Goal: Information Seeking & Learning: Learn about a topic

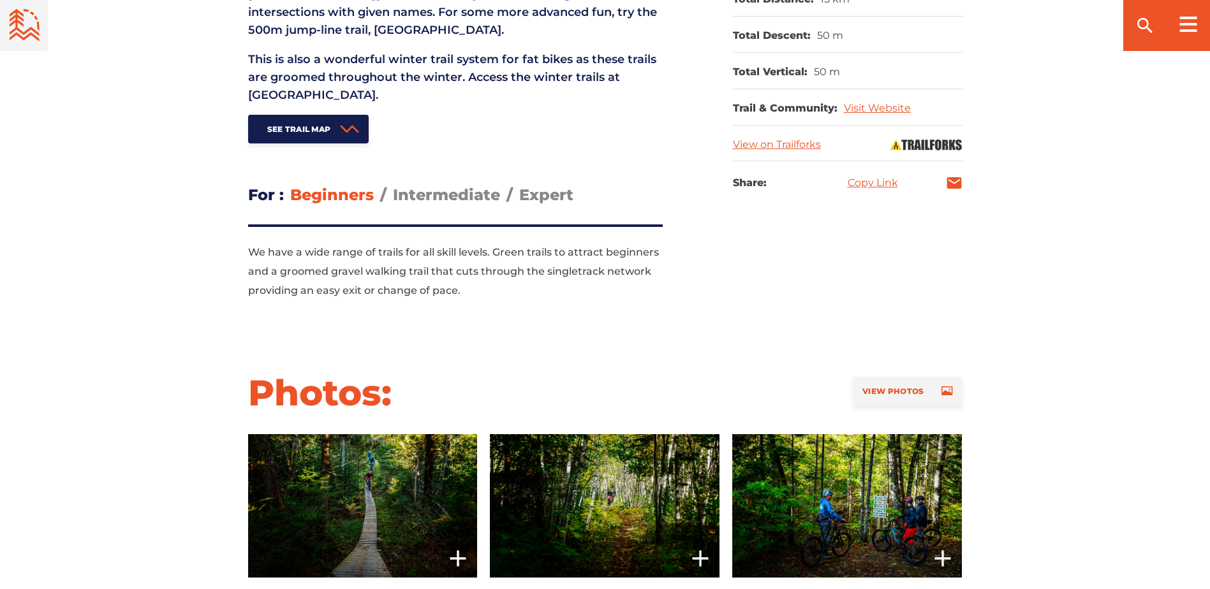
scroll to position [765, 0]
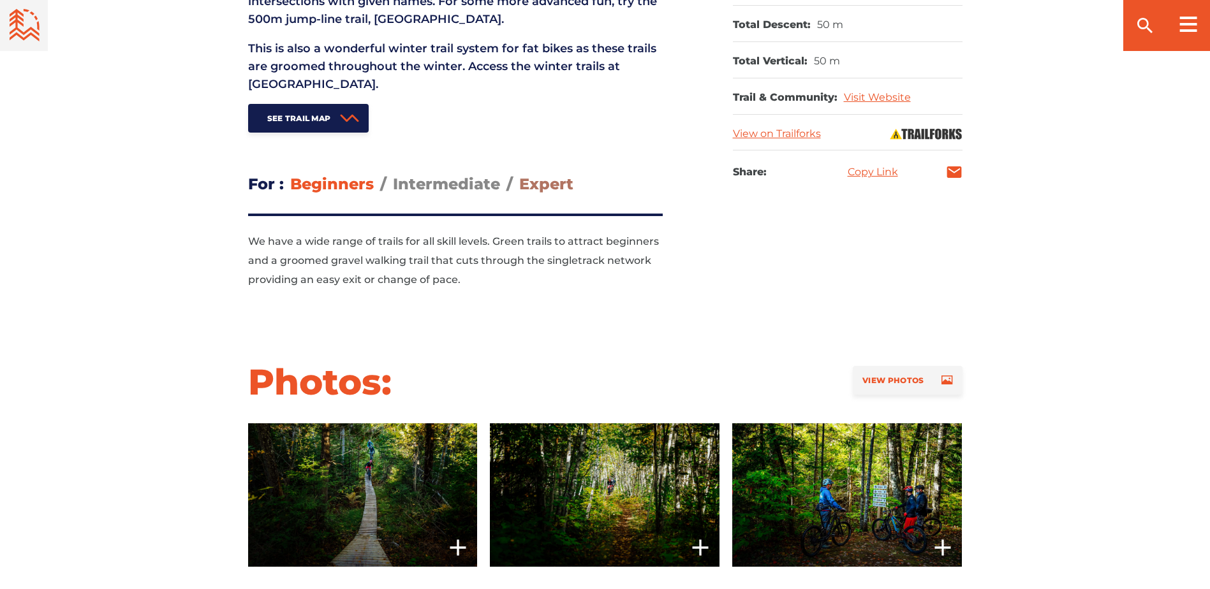
click at [547, 186] on span "Expert" at bounding box center [546, 184] width 54 height 18
click at [519, 174] on input "Expert" at bounding box center [519, 174] width 0 height 0
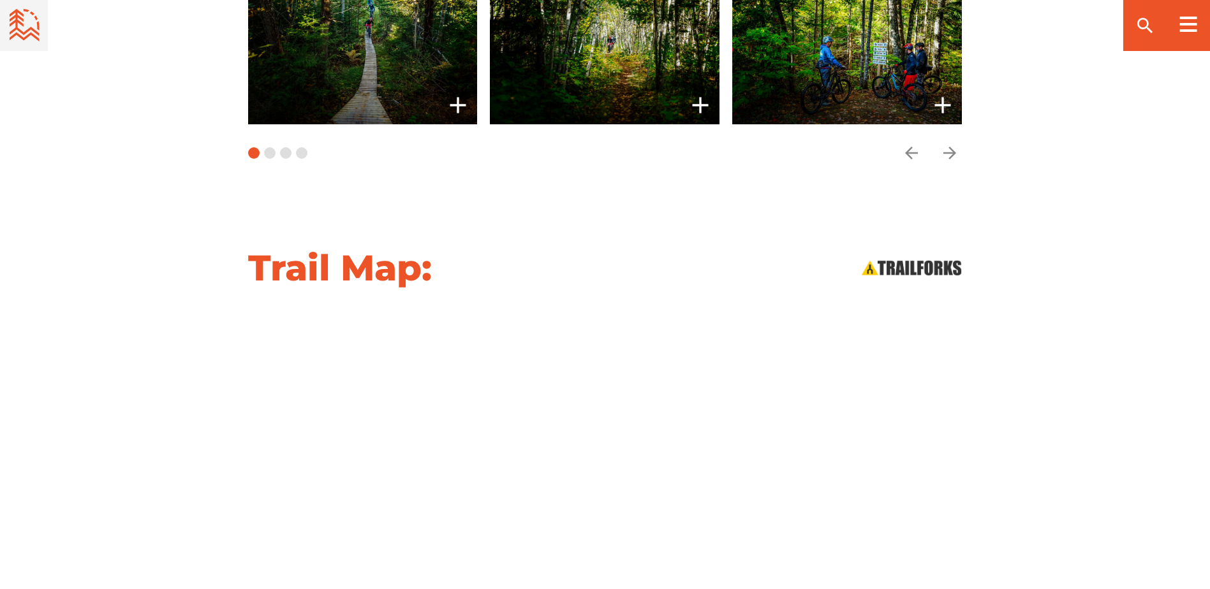
scroll to position [1340, 0]
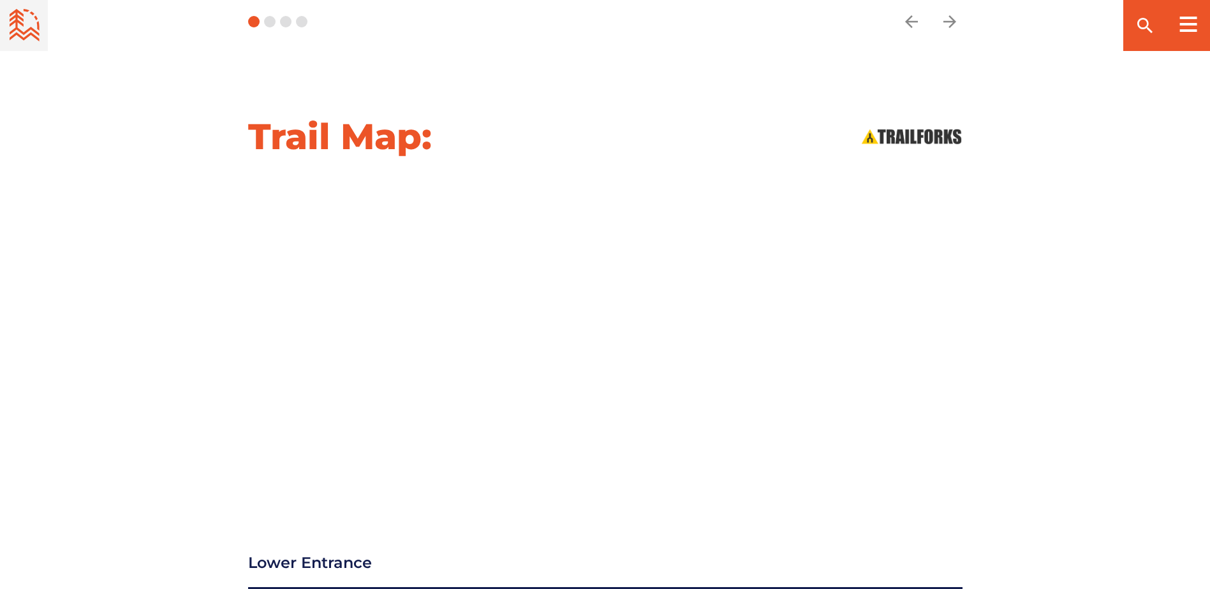
click at [1057, 275] on div "Trail Map:" at bounding box center [605, 307] width 1210 height 387
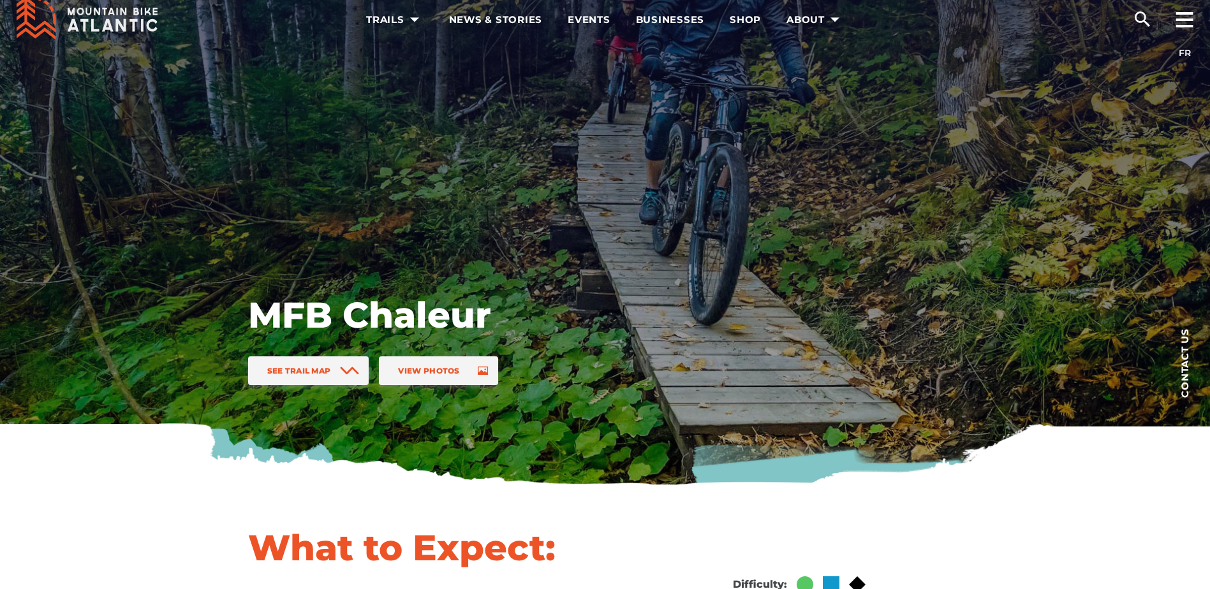
scroll to position [0, 0]
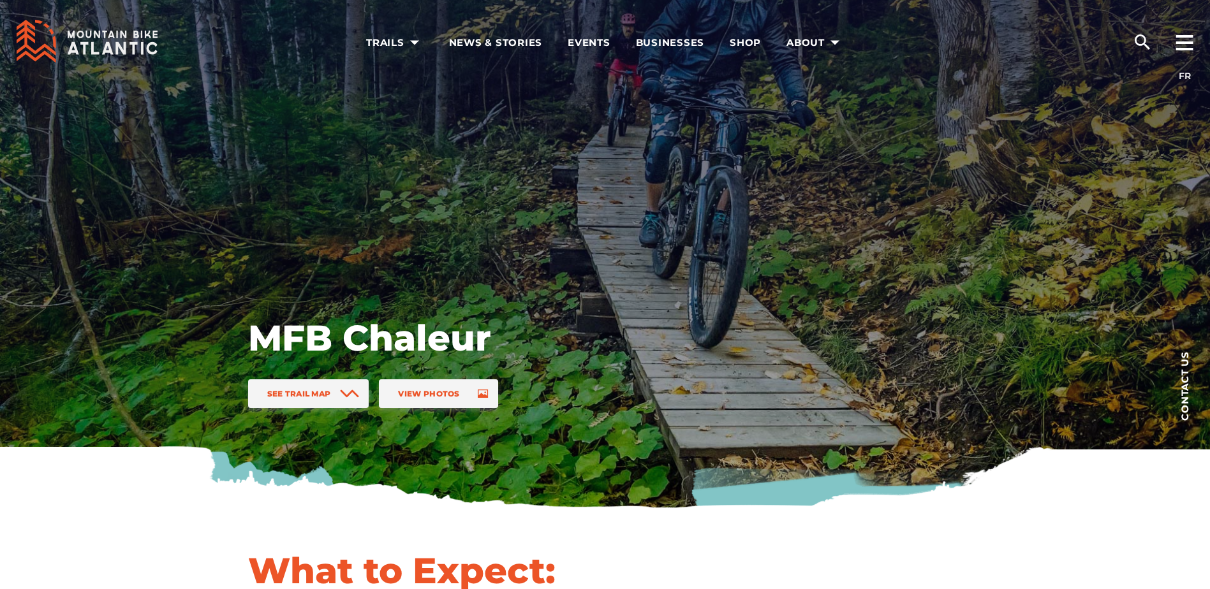
click at [475, 338] on h1 "MFB Chaleur" at bounding box center [452, 338] width 408 height 45
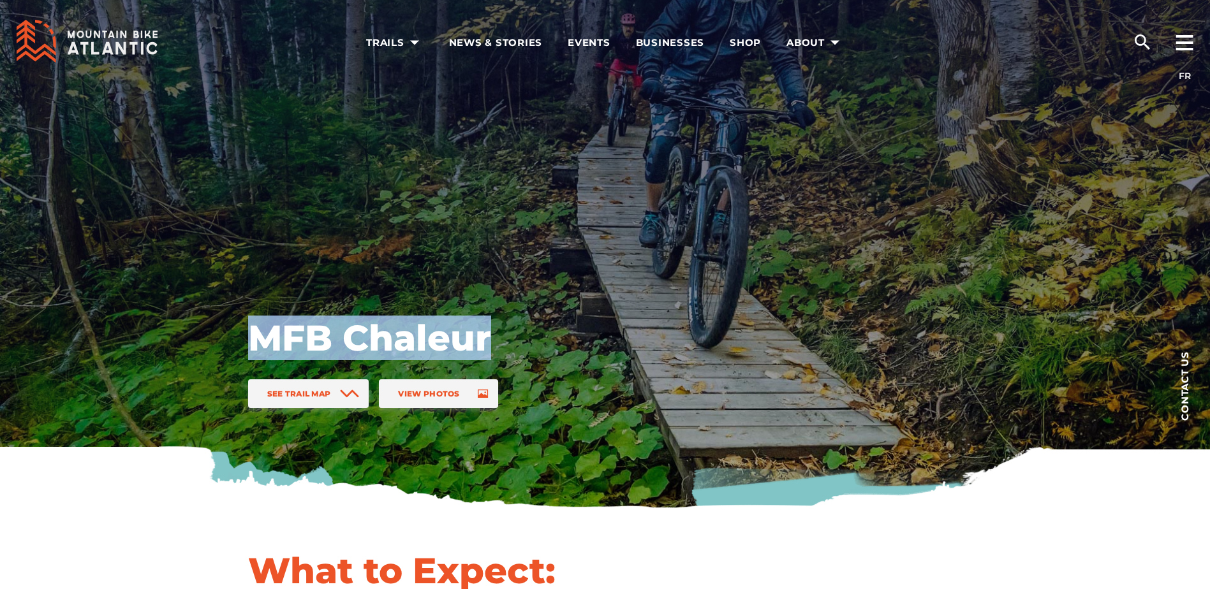
drag, startPoint x: 488, startPoint y: 337, endPoint x: 251, endPoint y: 350, distance: 237.0
click at [251, 350] on h1 "MFB Chaleur" at bounding box center [452, 338] width 408 height 45
copy h1 "MFB Chaleur"
click at [450, 402] on link "View Photos" at bounding box center [438, 394] width 119 height 29
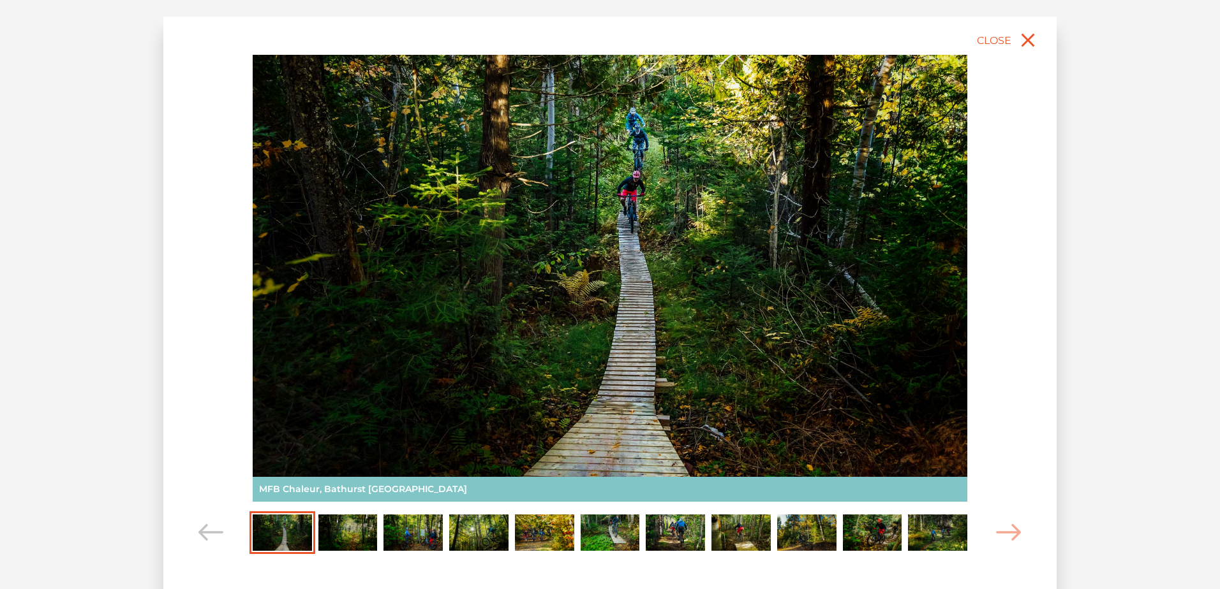
click at [336, 542] on img "Carousel Page 2" at bounding box center [347, 533] width 59 height 36
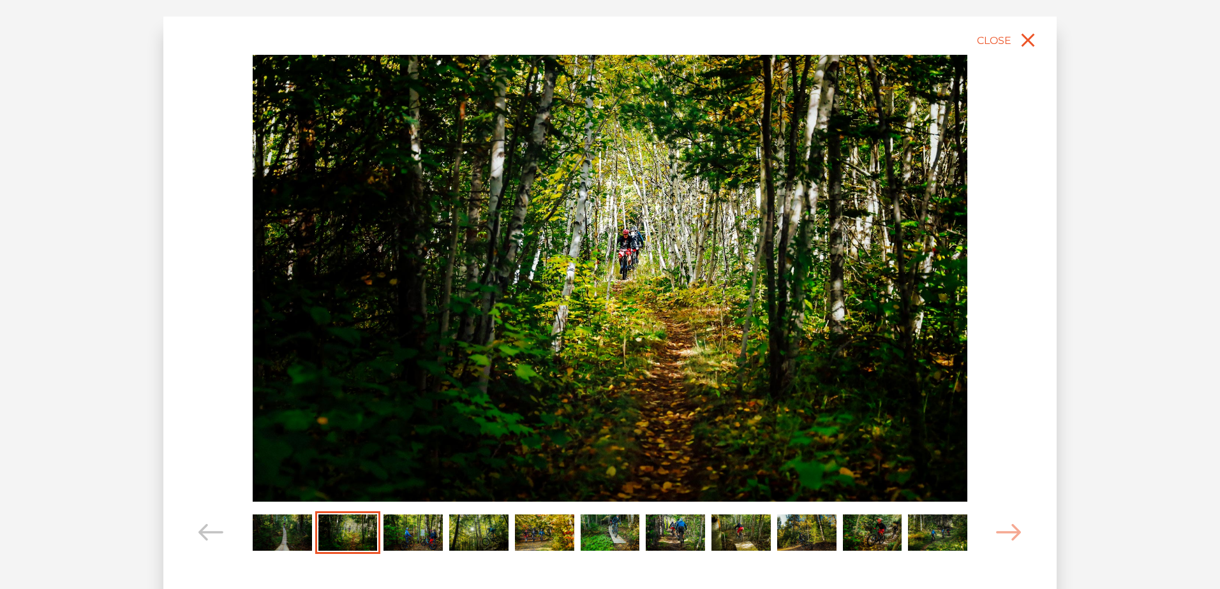
click at [420, 539] on img "Carousel Page 3" at bounding box center [412, 533] width 59 height 36
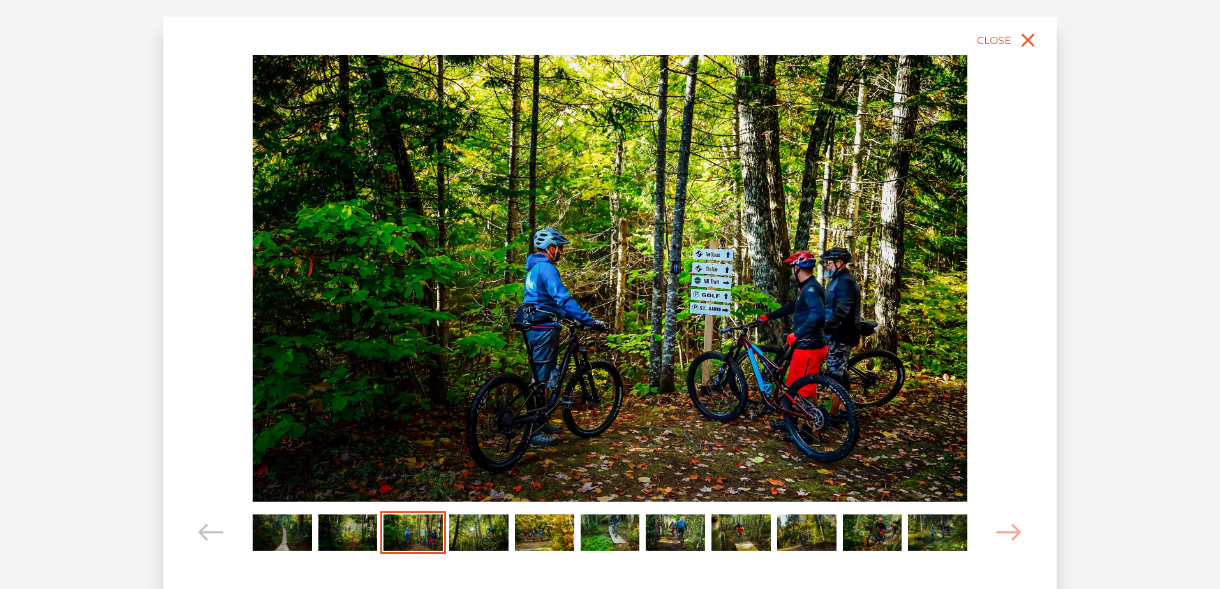
click at [487, 538] on img "Carousel Page 4" at bounding box center [478, 533] width 59 height 36
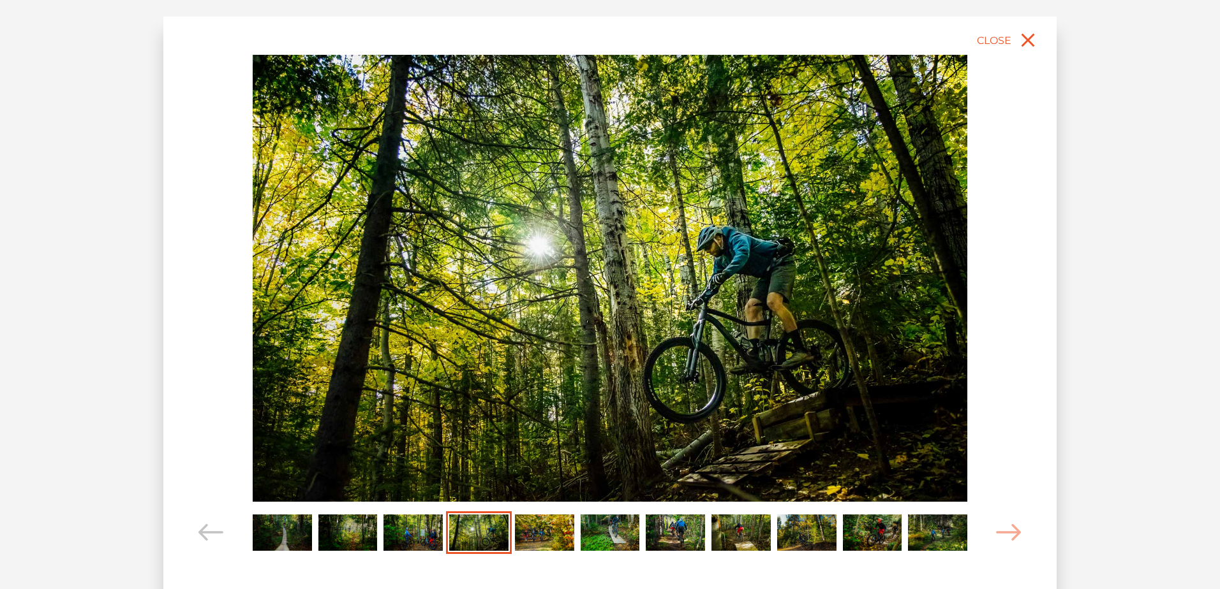
click at [545, 540] on img "Carousel Page 5" at bounding box center [544, 533] width 59 height 36
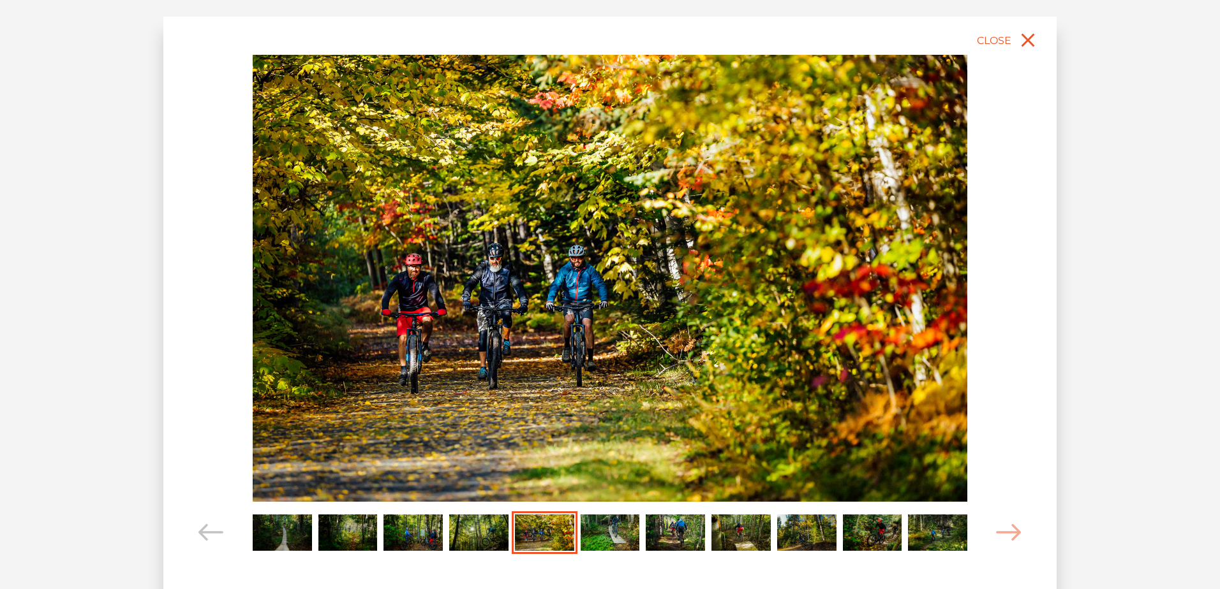
click at [636, 539] on img "Carousel Page 6" at bounding box center [609, 533] width 59 height 36
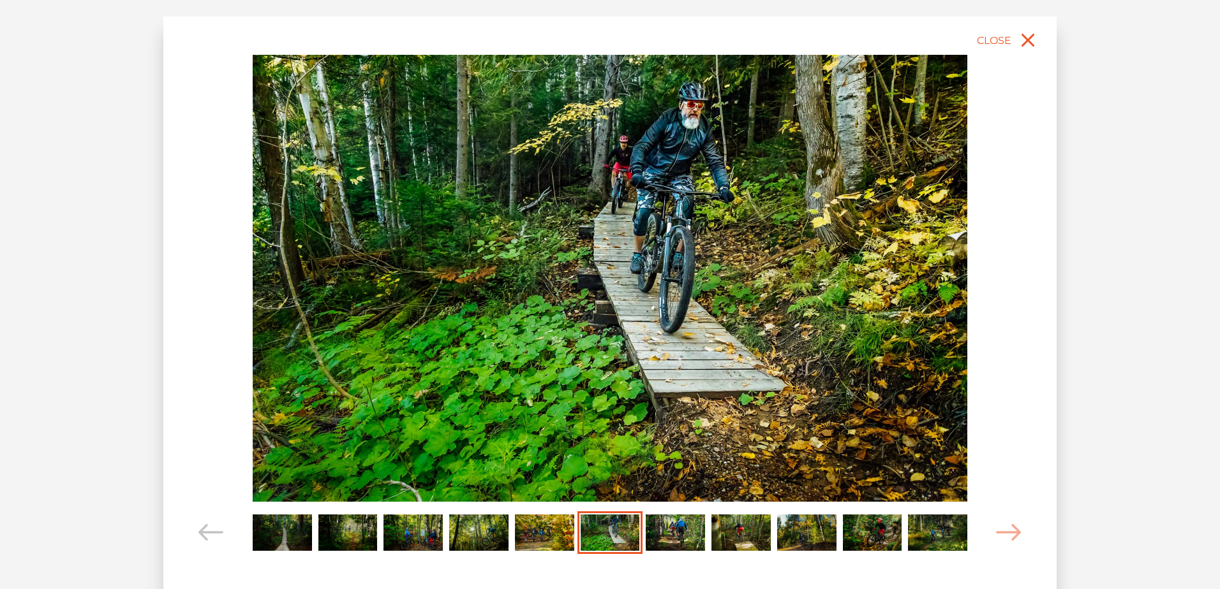
click at [669, 539] on img "Carousel Page 7" at bounding box center [675, 533] width 59 height 36
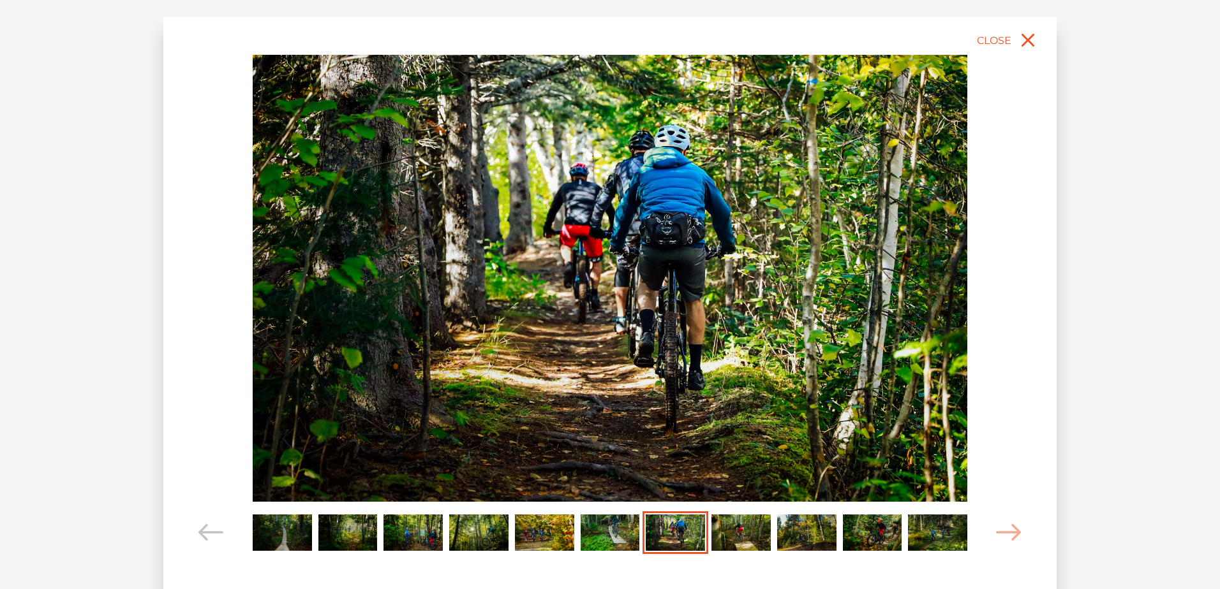
click at [739, 540] on img "Carousel Page 8" at bounding box center [740, 533] width 59 height 36
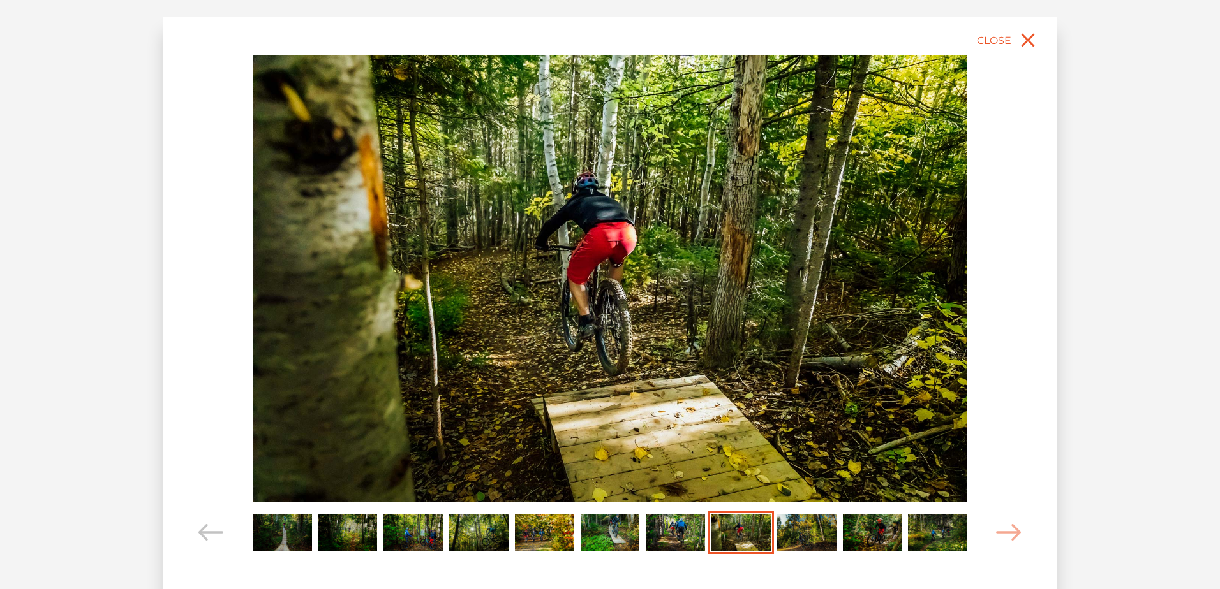
click at [806, 540] on img "Carousel Page 9" at bounding box center [806, 533] width 59 height 36
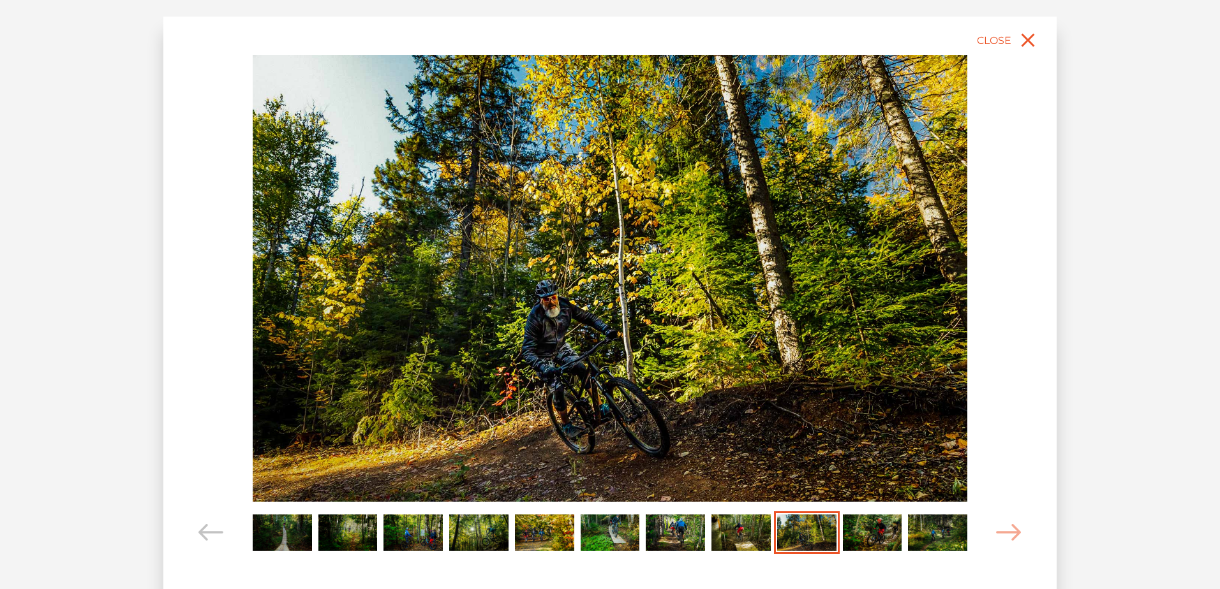
click at [855, 540] on img "Carousel Page 10" at bounding box center [872, 533] width 59 height 36
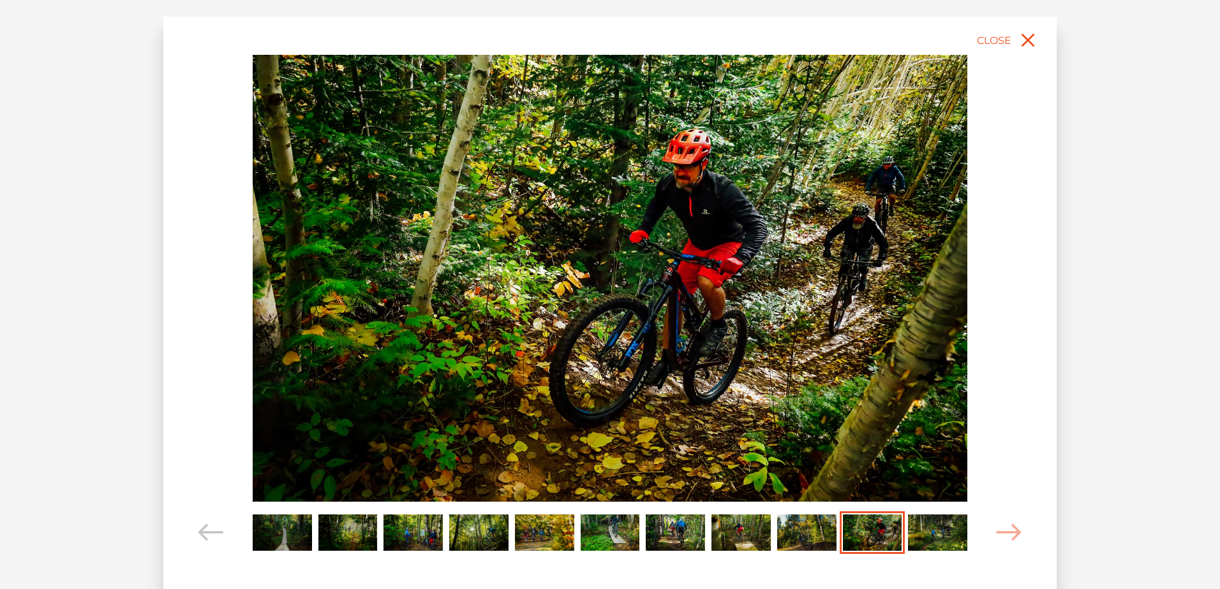
click at [952, 540] on img "Carousel Page 11" at bounding box center [937, 533] width 59 height 36
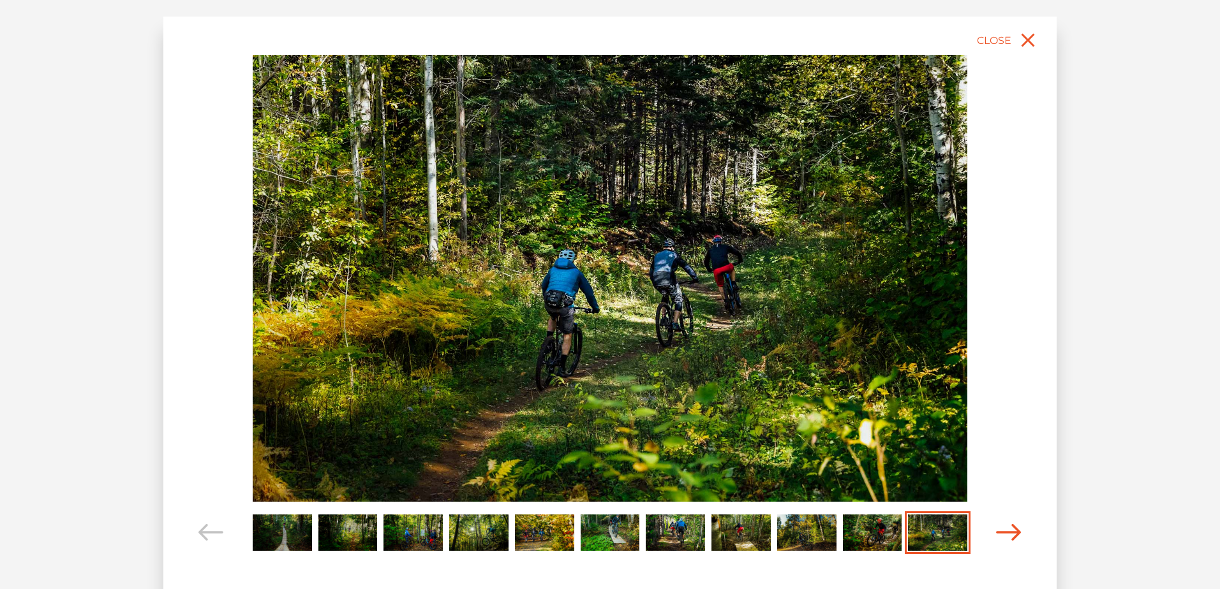
click at [1010, 534] on icon "Carousel Navigation" at bounding box center [1009, 532] width 26 height 17
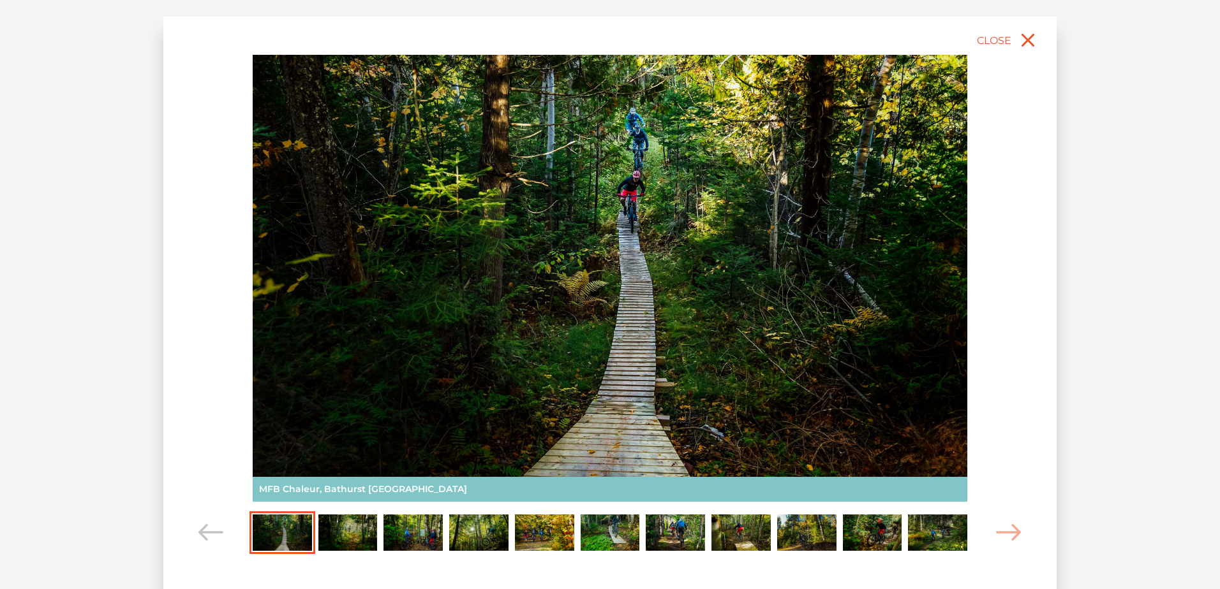
click at [1046, 45] on div "slide 2 of 11 MFB Chaleur, [GEOGRAPHIC_DATA] [GEOGRAPHIC_DATA]" at bounding box center [609, 310] width 893 height 586
click at [1028, 41] on icon "close" at bounding box center [1027, 40] width 13 height 13
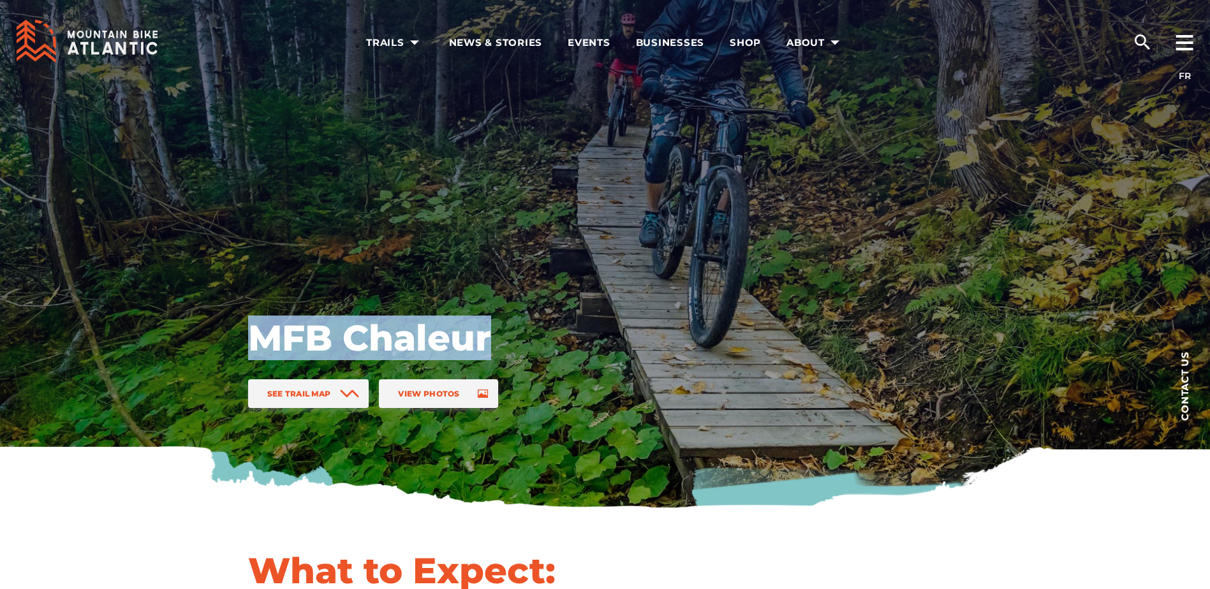
drag, startPoint x: 486, startPoint y: 341, endPoint x: 258, endPoint y: 345, distance: 227.8
click at [258, 345] on h1 "MFB Chaleur" at bounding box center [452, 338] width 408 height 45
copy h1 "MFB Chaleur"
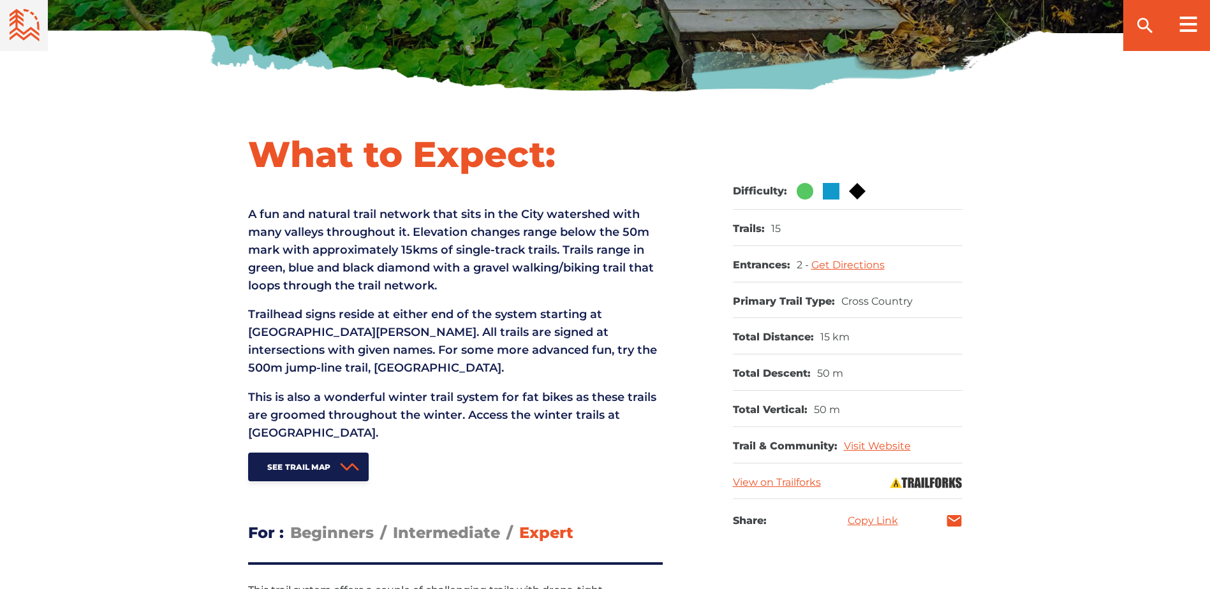
scroll to position [447, 0]
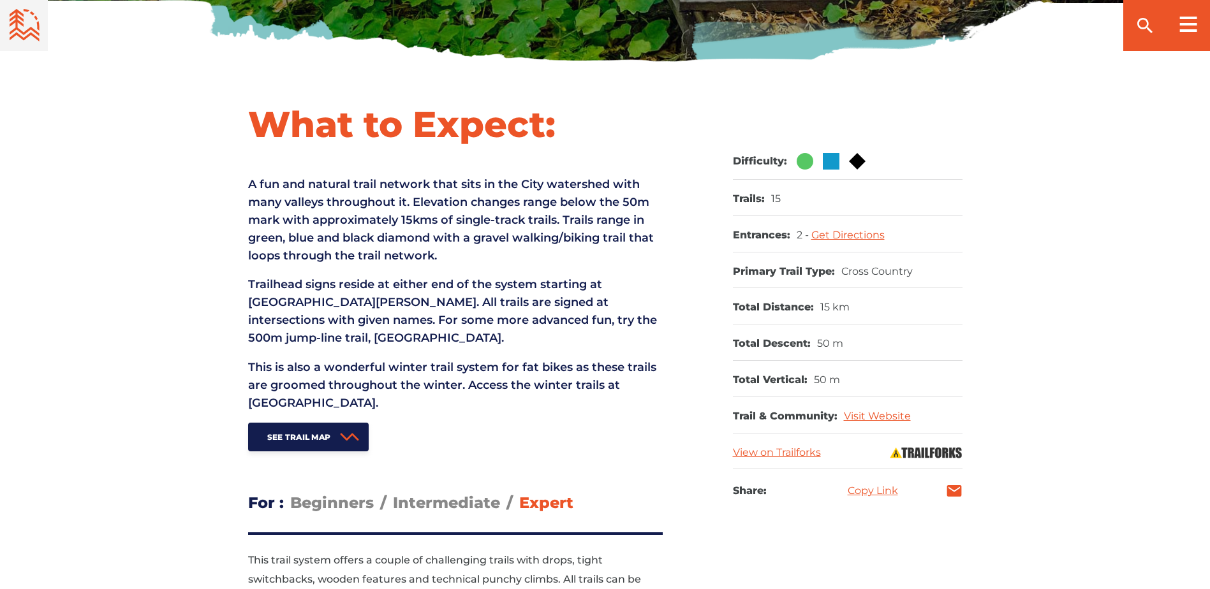
click at [880, 405] on dl "Trail & Community: Visit Website" at bounding box center [848, 415] width 230 height 36
click at [889, 415] on link "Visit Website" at bounding box center [877, 416] width 67 height 12
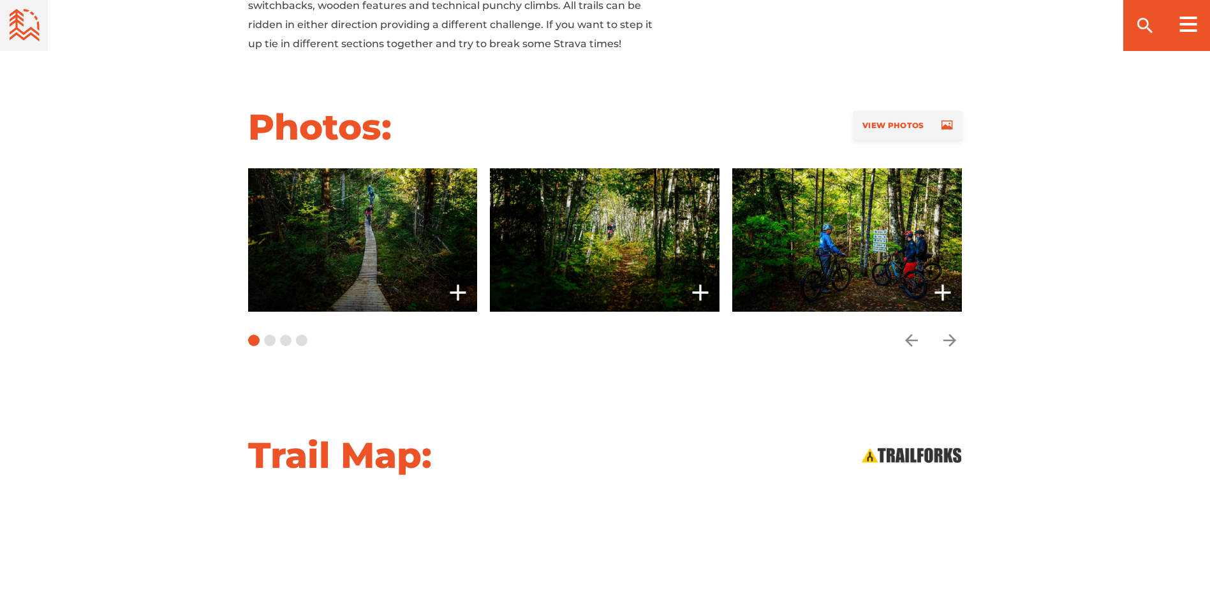
scroll to position [638, 0]
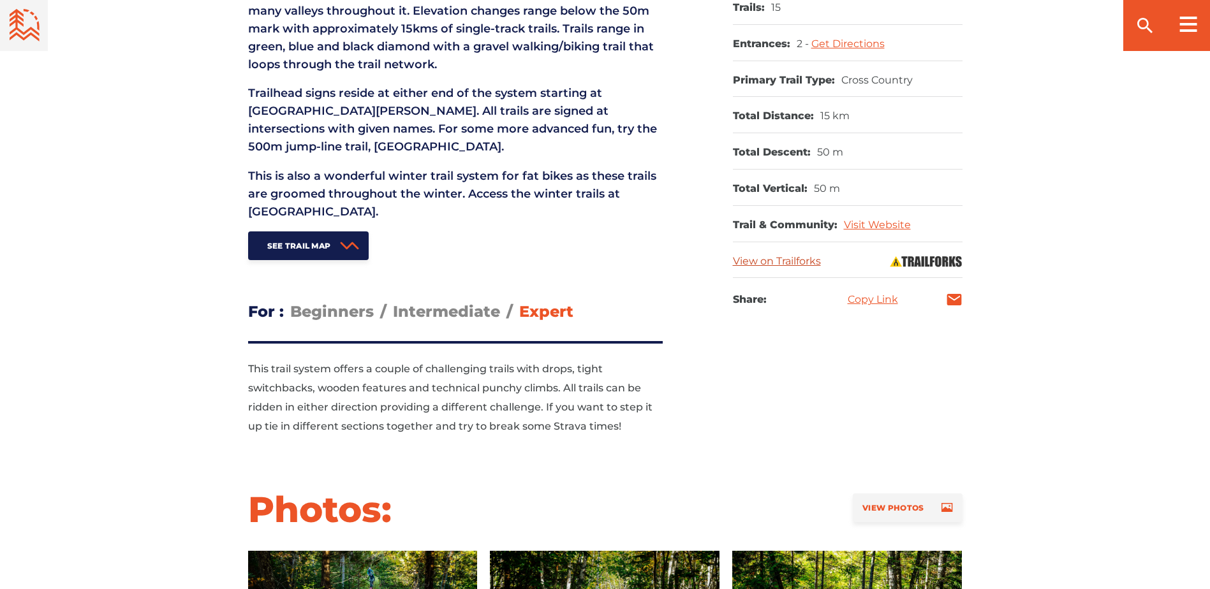
click at [794, 263] on link "View on Trailforks" at bounding box center [777, 261] width 88 height 12
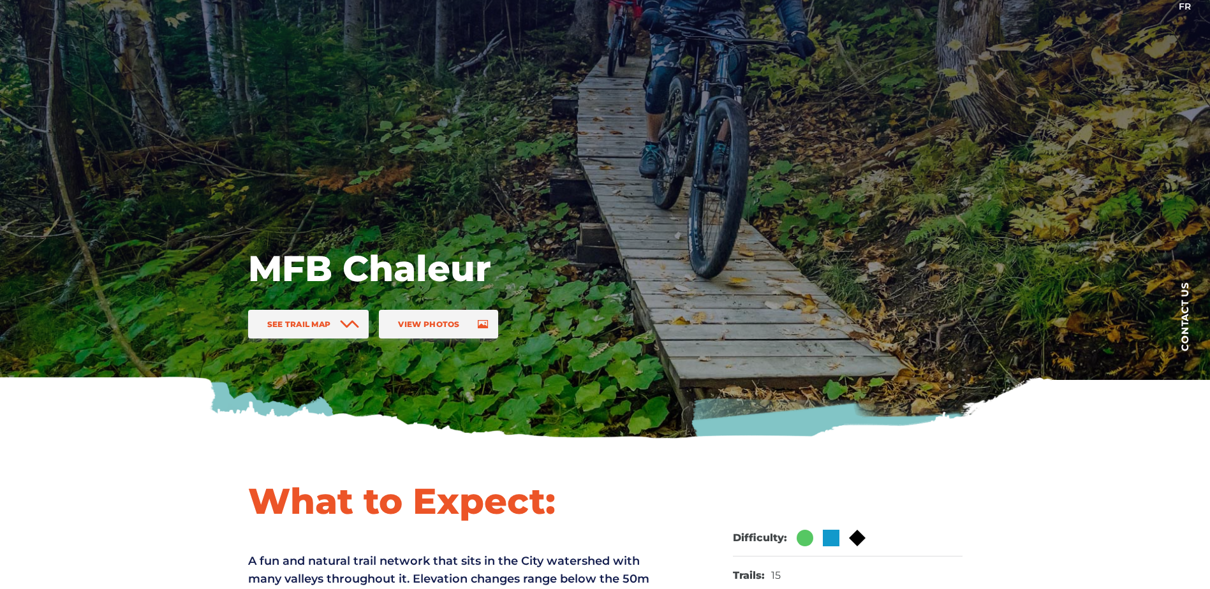
scroll to position [0, 0]
